Goal: Navigation & Orientation: Find specific page/section

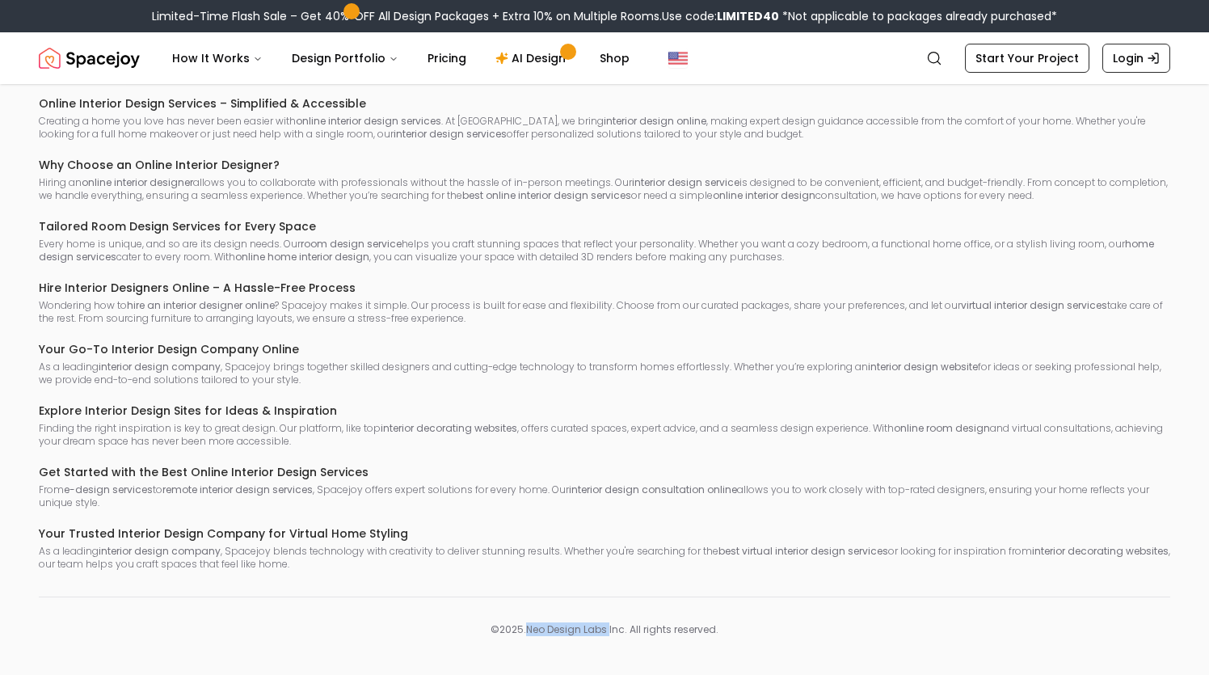
scroll to position [9308, 0]
drag, startPoint x: 526, startPoint y: 628, endPoint x: 608, endPoint y: 628, distance: 81.6
click at [608, 628] on p "© 2025 . Neo Design Labs Inc . All rights reserved." at bounding box center [604, 629] width 1131 height 13
copy p "Neo Design Labs"
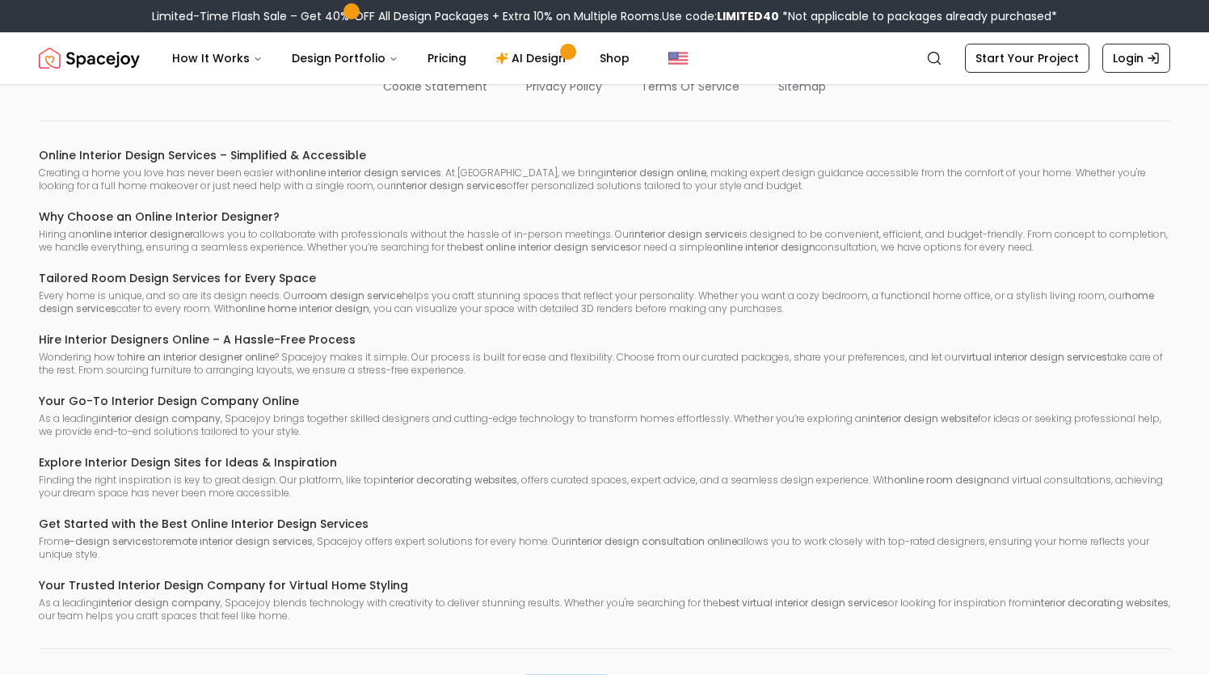
scroll to position [8845, 0]
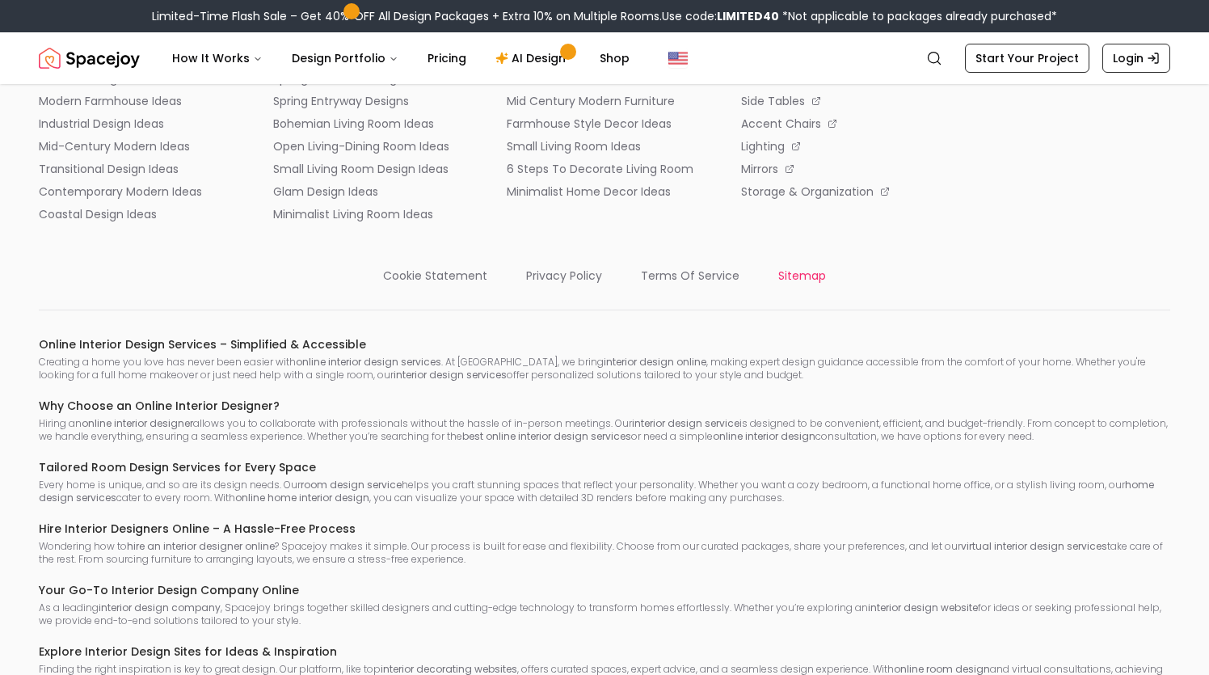
click at [803, 284] on p "sitemap" at bounding box center [802, 276] width 48 height 16
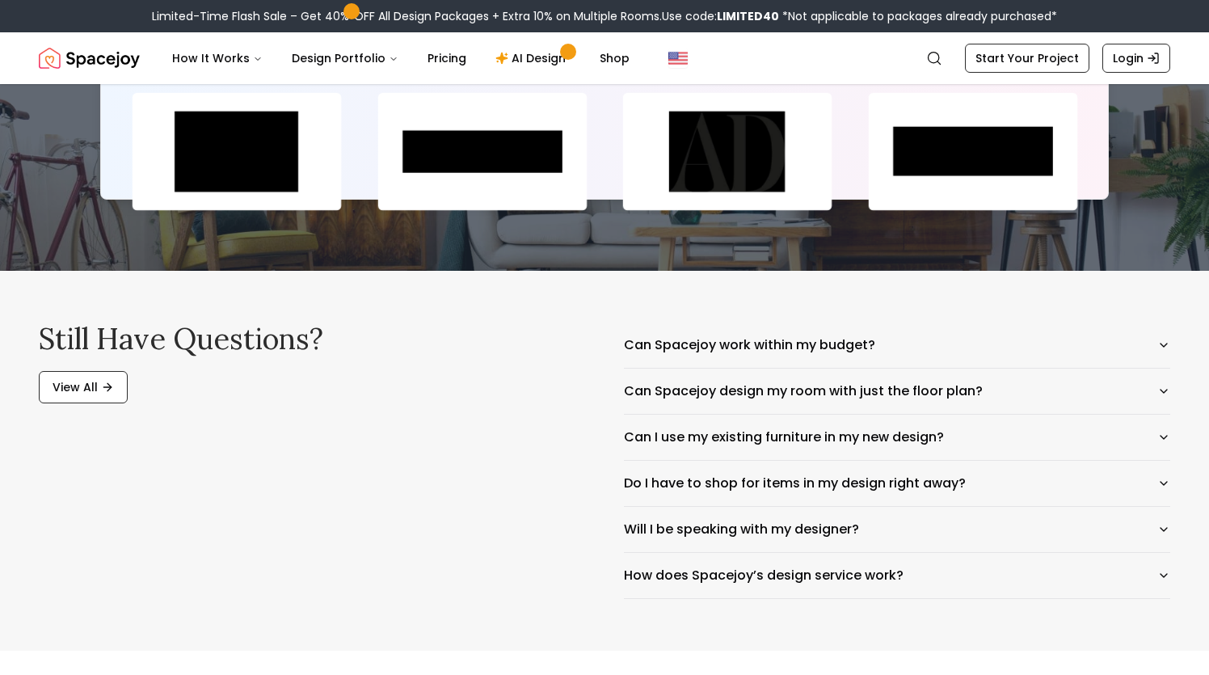
scroll to position [7700, 0]
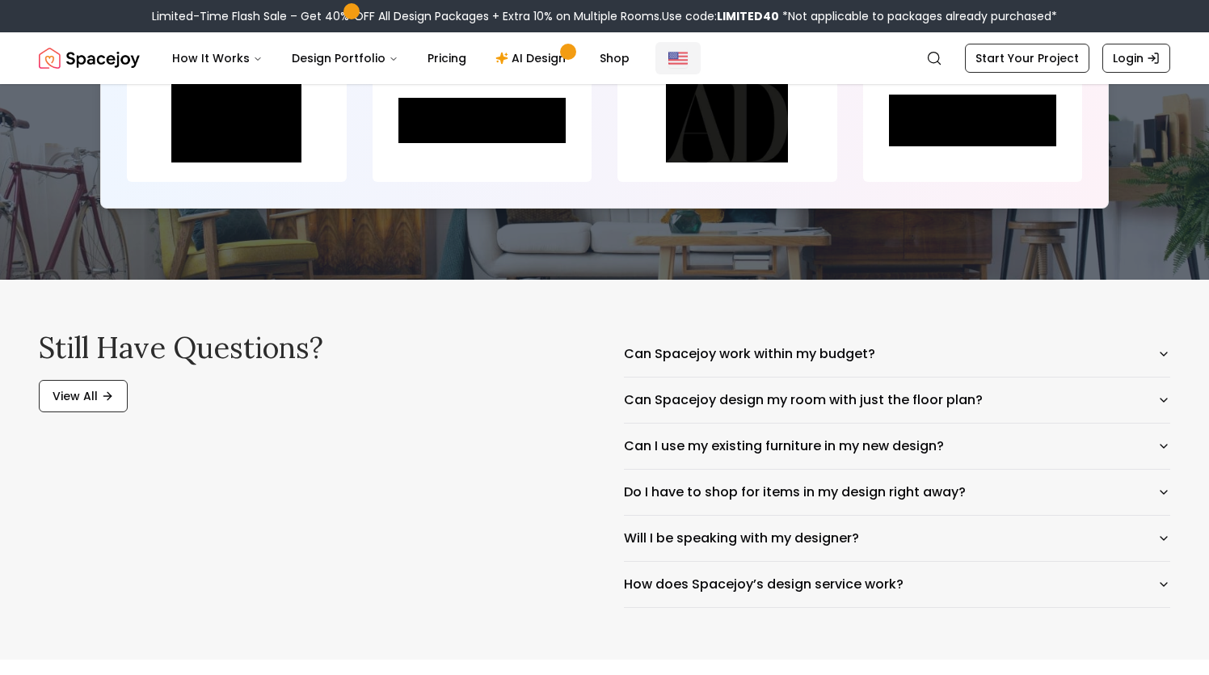
click at [668, 53] on img "Global" at bounding box center [677, 57] width 19 height 19
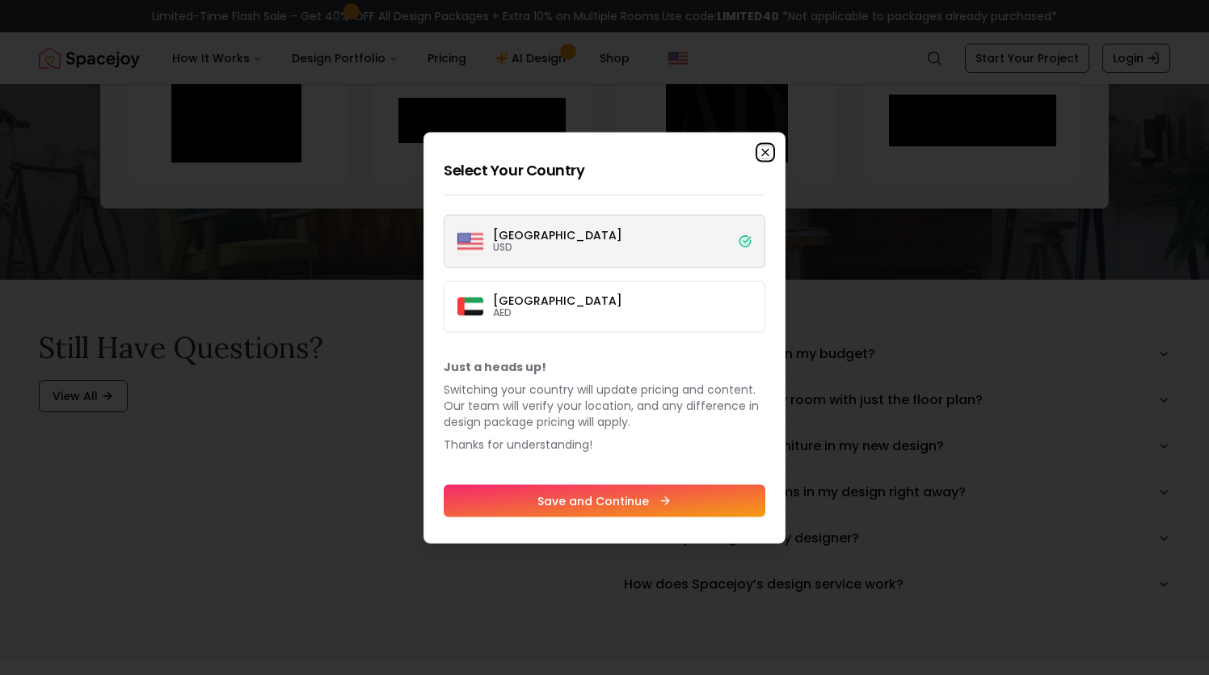
click at [760, 146] on icon "button" at bounding box center [765, 151] width 13 height 13
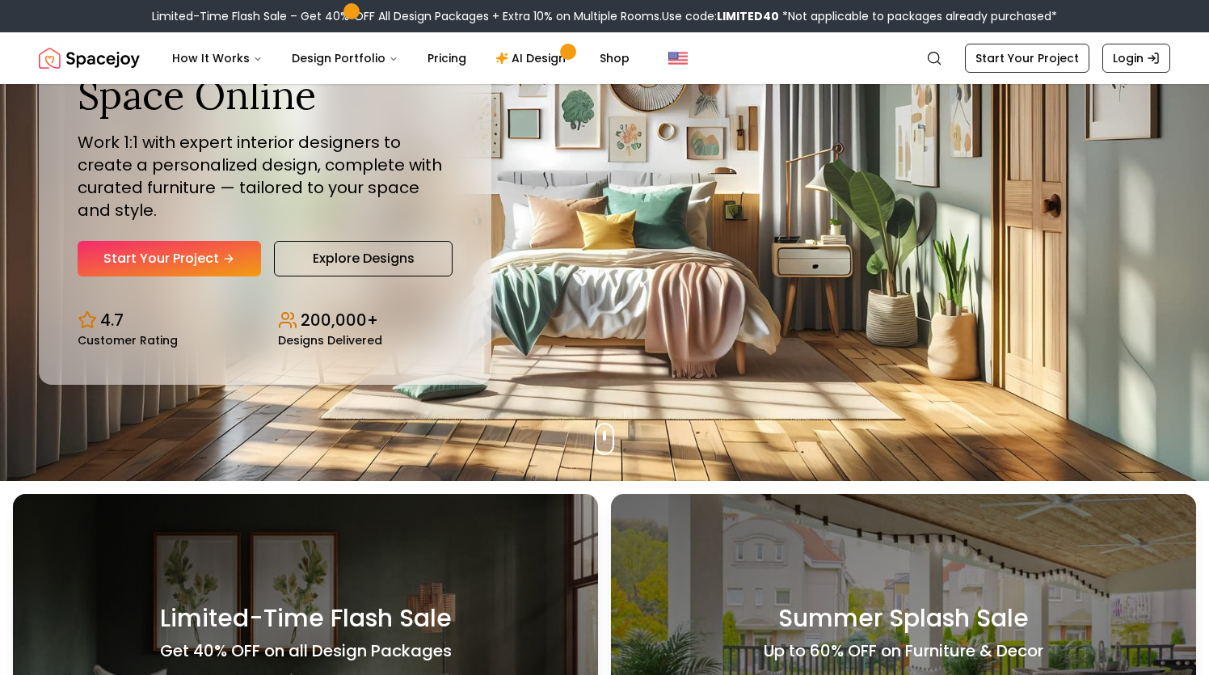
scroll to position [0, 0]
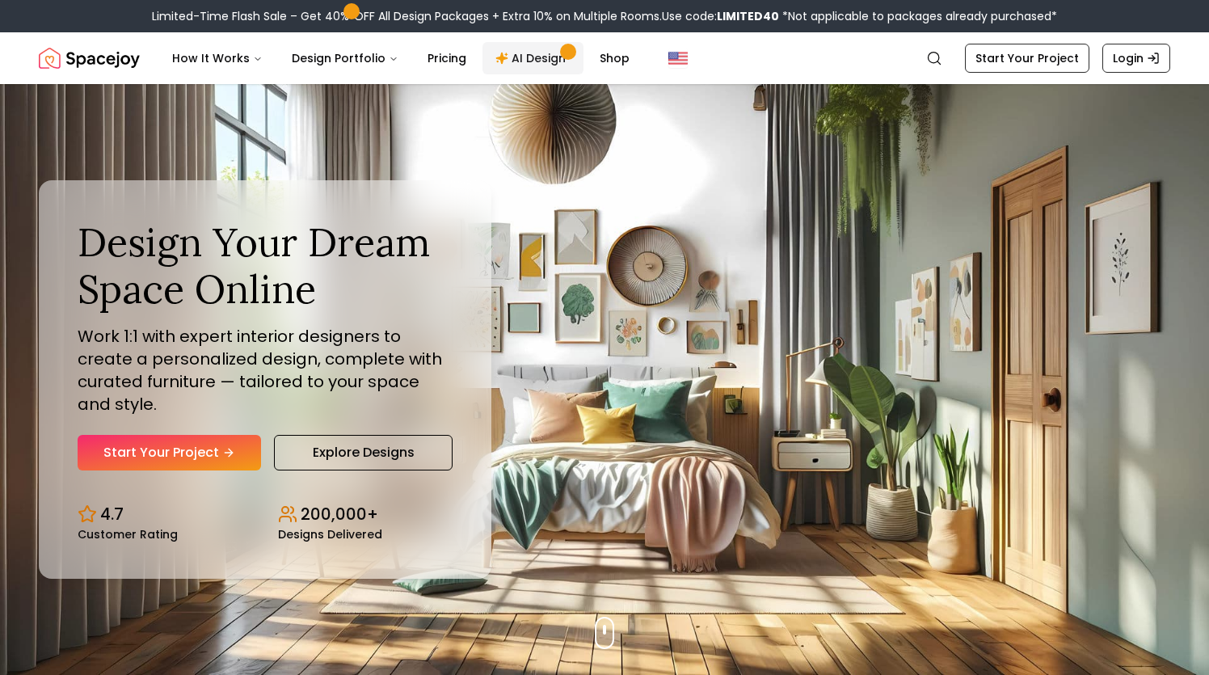
click at [517, 62] on link "AI Design" at bounding box center [532, 58] width 101 height 32
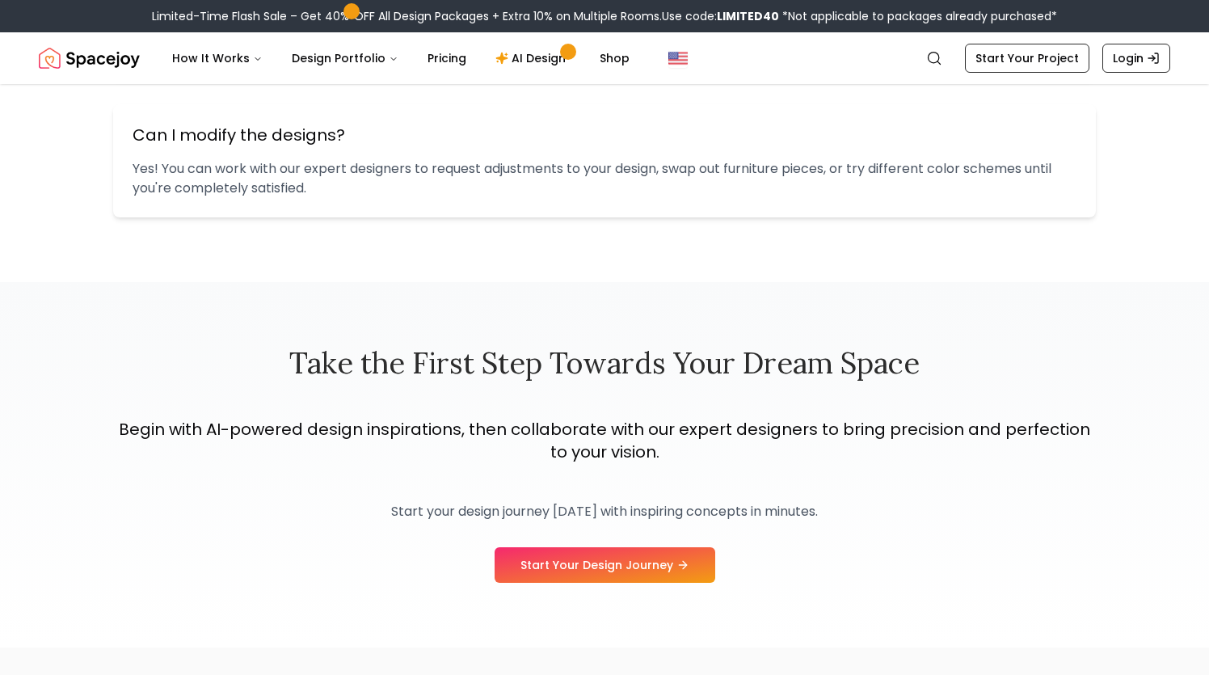
scroll to position [2340, 0]
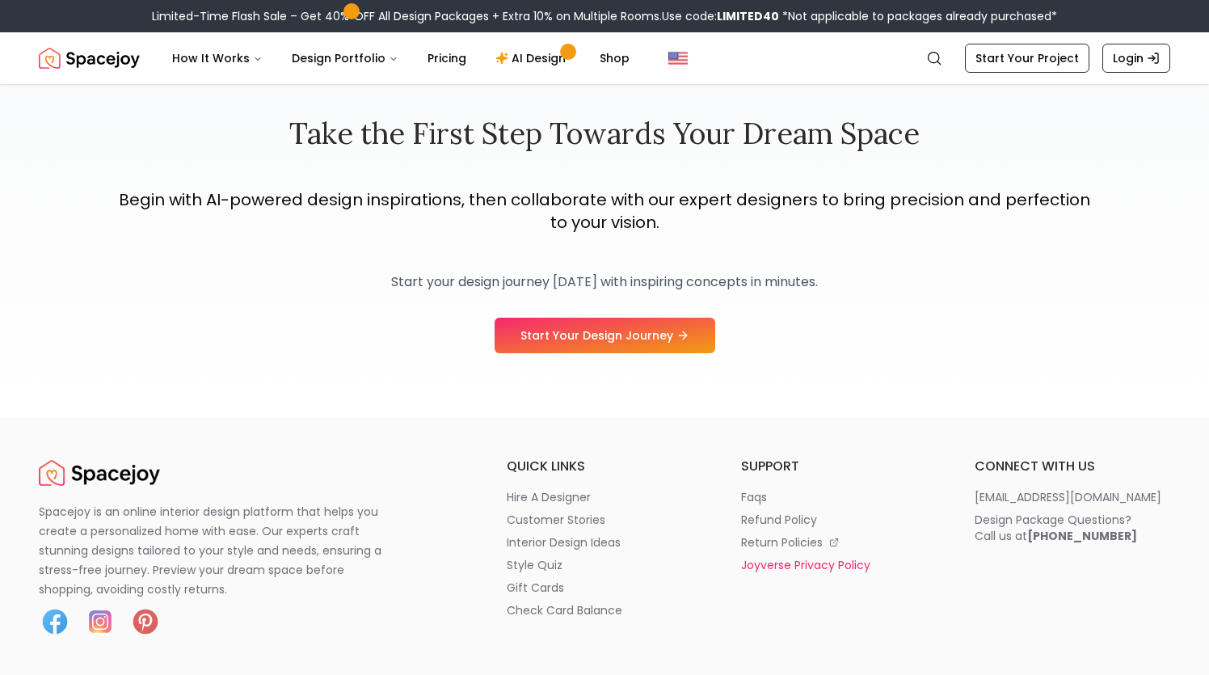
click at [779, 564] on p "joyverse privacy policy" at bounding box center [805, 565] width 129 height 16
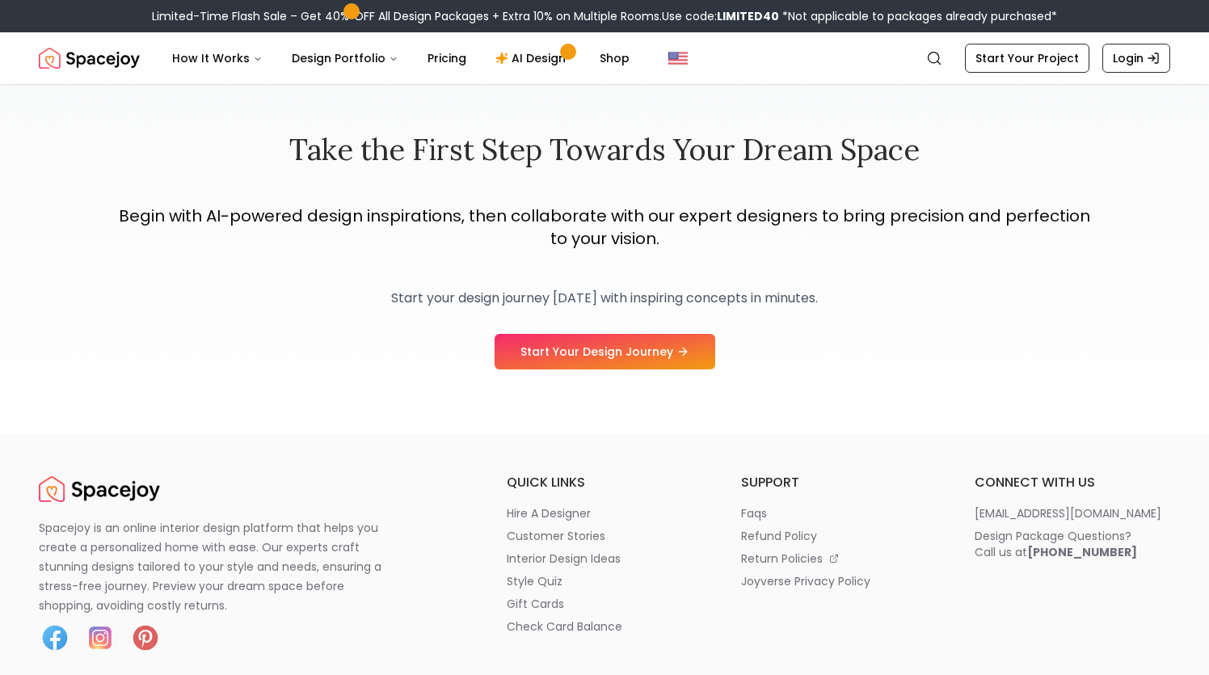
scroll to position [2340, 0]
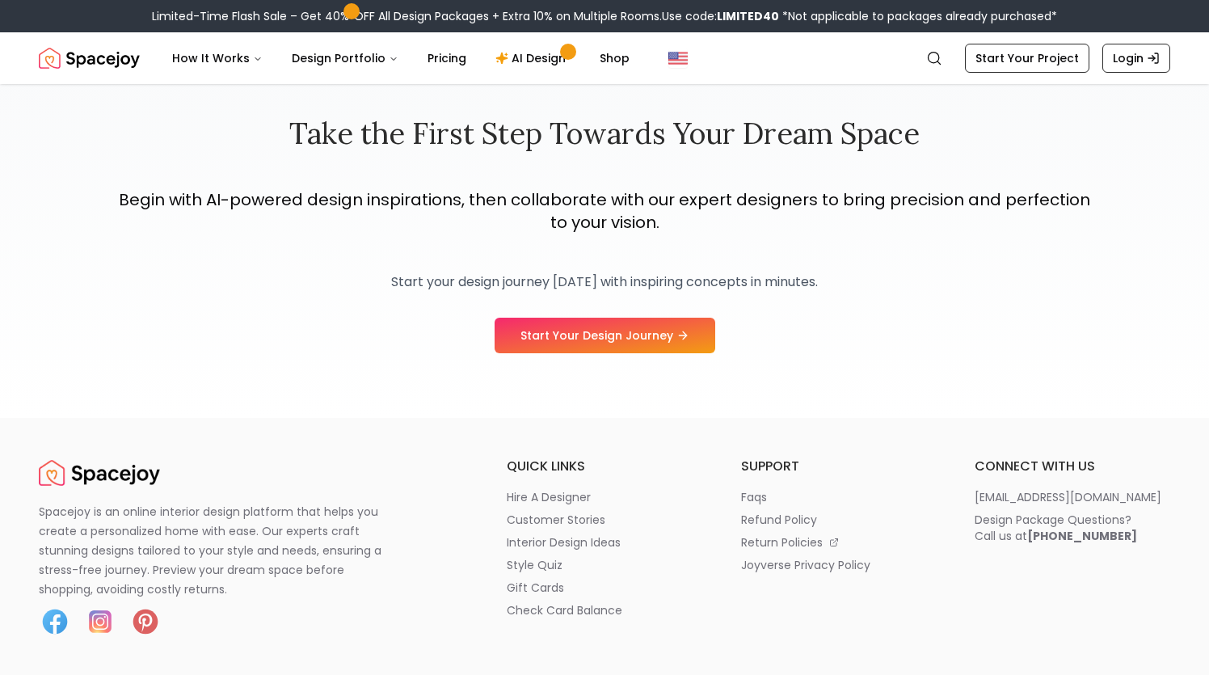
click at [143, 469] on img "Spacejoy" at bounding box center [99, 473] width 121 height 32
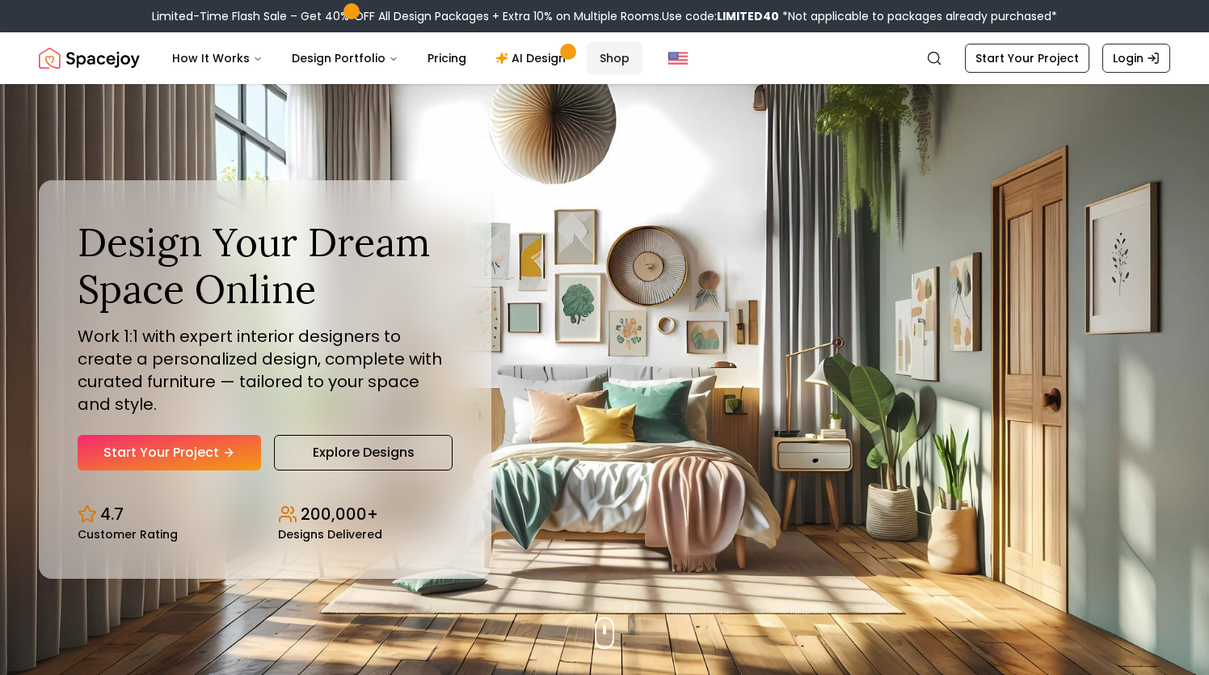
click at [598, 64] on link "Shop" at bounding box center [615, 58] width 56 height 32
click at [617, 50] on link "Shop" at bounding box center [615, 58] width 56 height 32
click at [446, 65] on link "Pricing" at bounding box center [447, 58] width 65 height 32
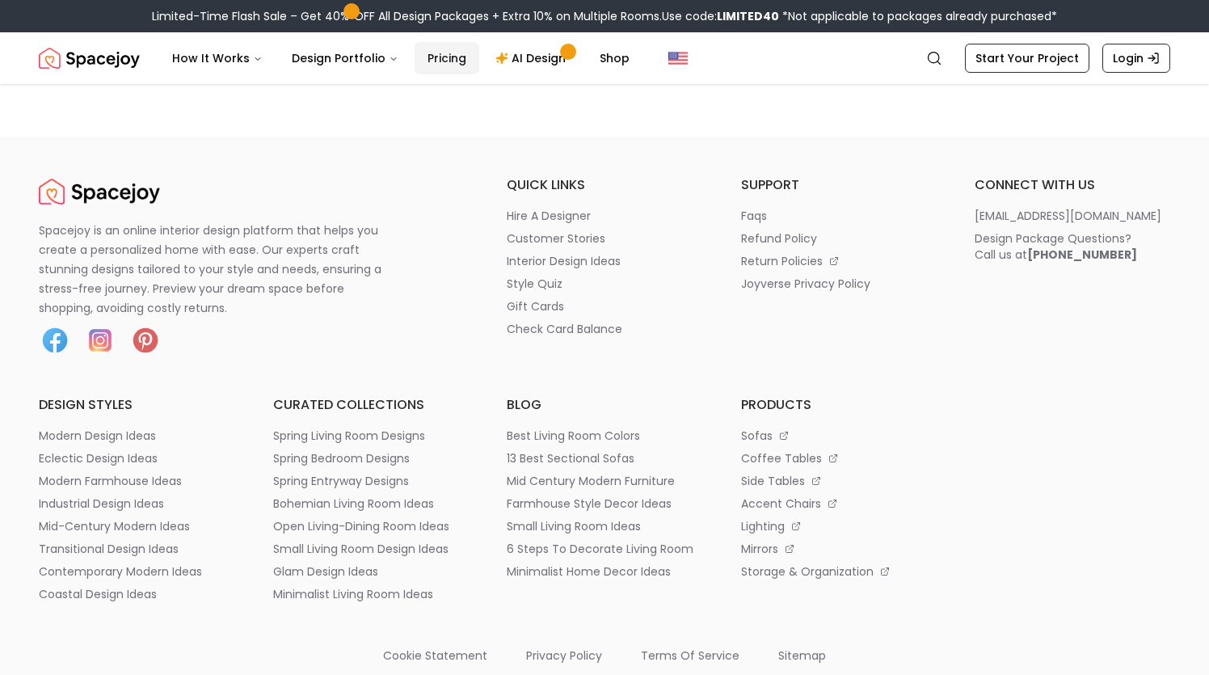
scroll to position [2593, 0]
